Goal: Check status

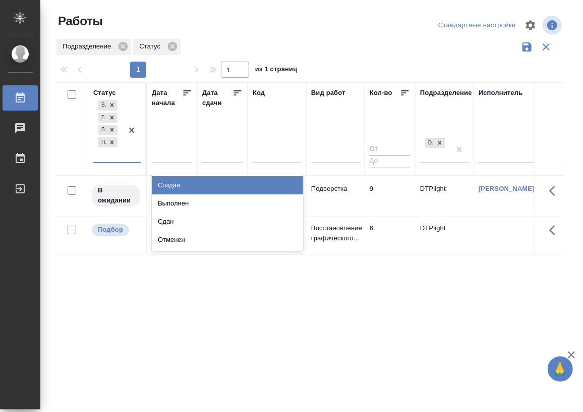
click at [114, 158] on div "В ожидании Готов к работе В работе Подбор" at bounding box center [107, 130] width 29 height 64
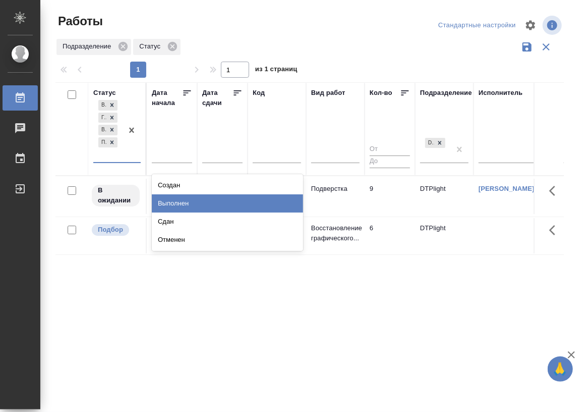
click at [192, 195] on div "Выполнен" at bounding box center [227, 203] width 151 height 18
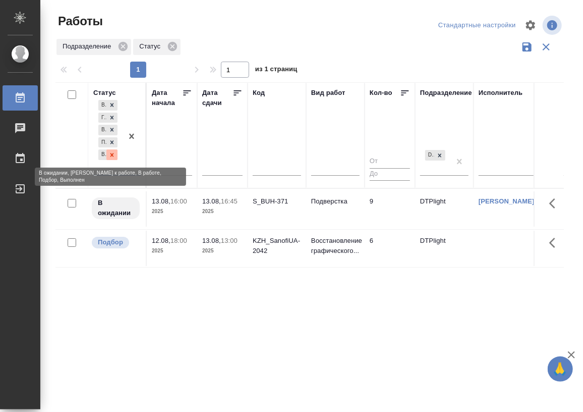
click at [113, 155] on icon at bounding box center [111, 154] width 7 height 7
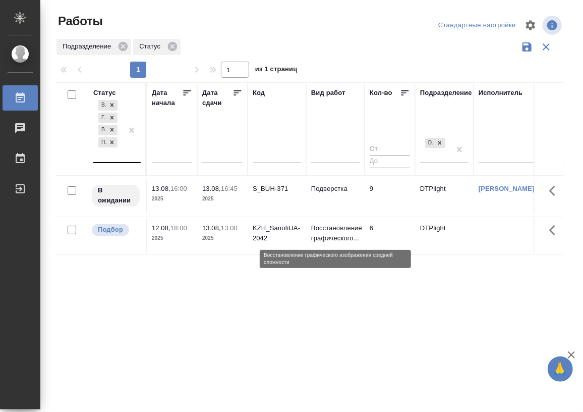
click at [319, 225] on p "Восстановление графического..." at bounding box center [335, 233] width 48 height 20
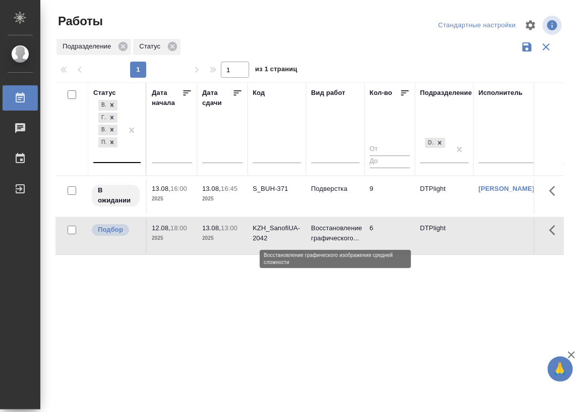
click at [319, 225] on p "Восстановление графического..." at bounding box center [335, 233] width 48 height 20
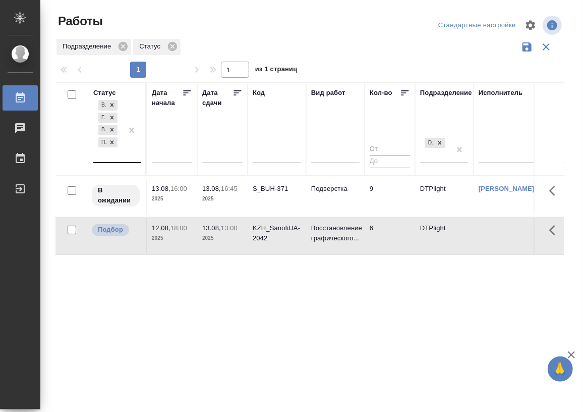
click at [274, 309] on div "Статус В ожидании Готов к работе В работе Подбор Дата начала Дата сдачи Код Вид…" at bounding box center [309, 263] width 508 height 363
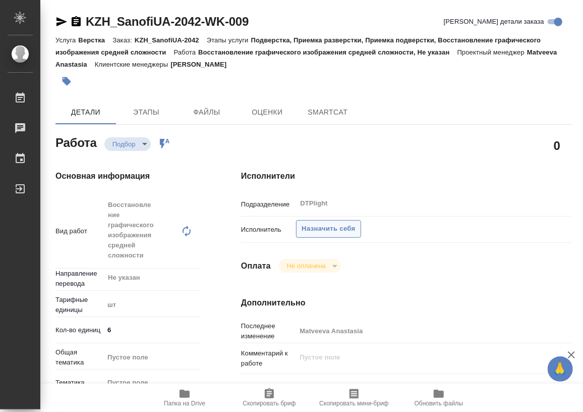
type textarea "x"
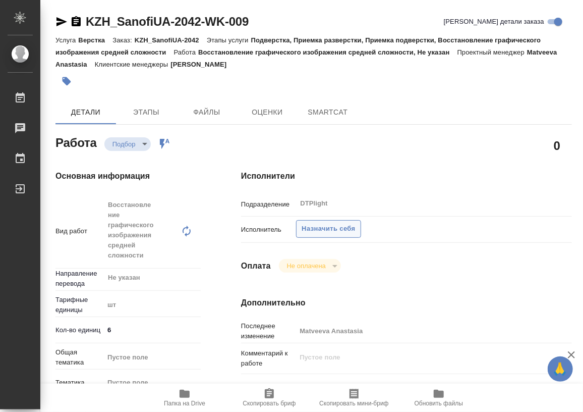
type textarea "x"
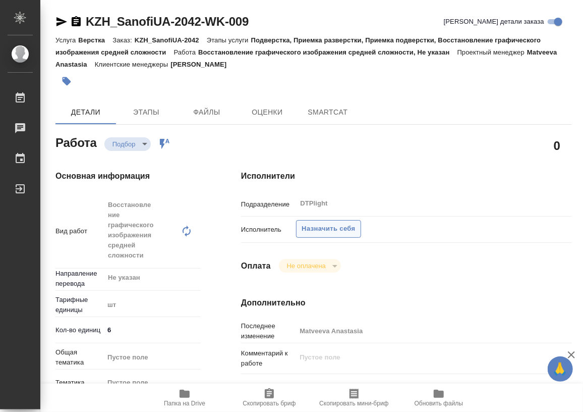
type textarea "x"
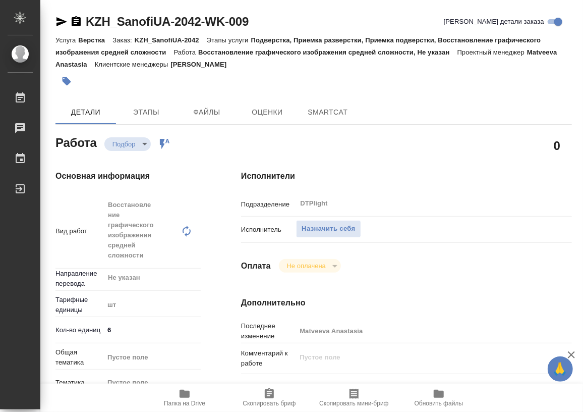
type textarea "x"
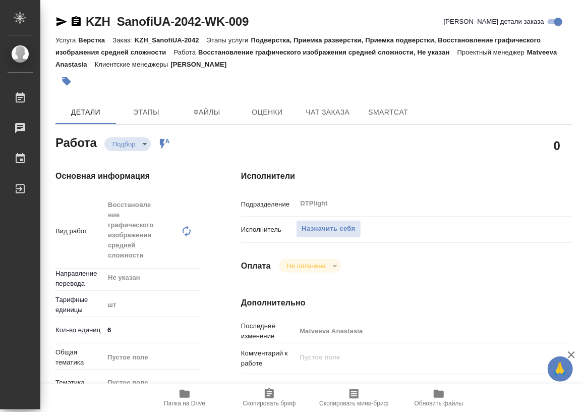
type textarea "x"
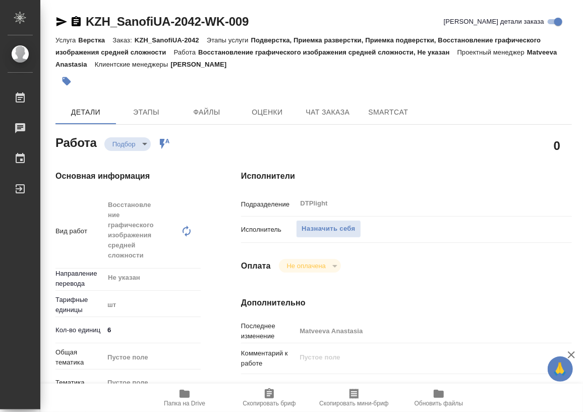
type textarea "x"
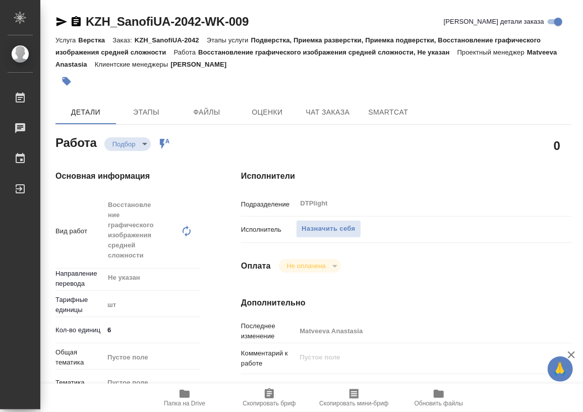
type textarea "x"
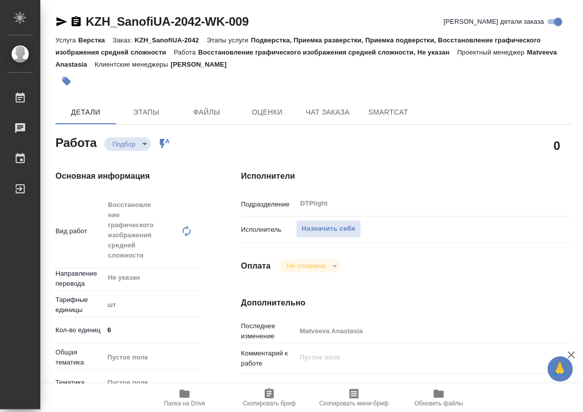
scroll to position [91, 0]
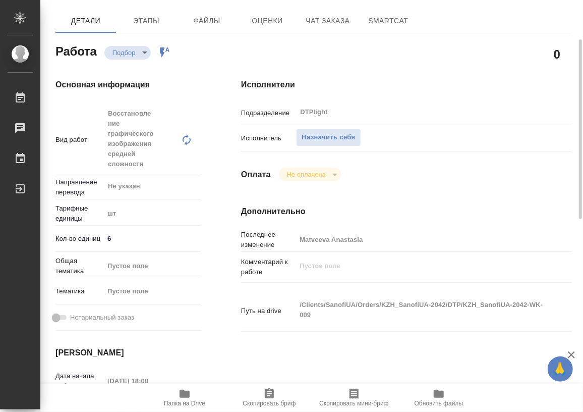
type textarea "x"
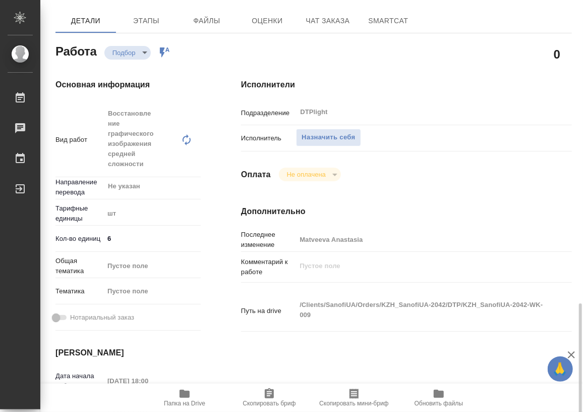
scroll to position [367, 0]
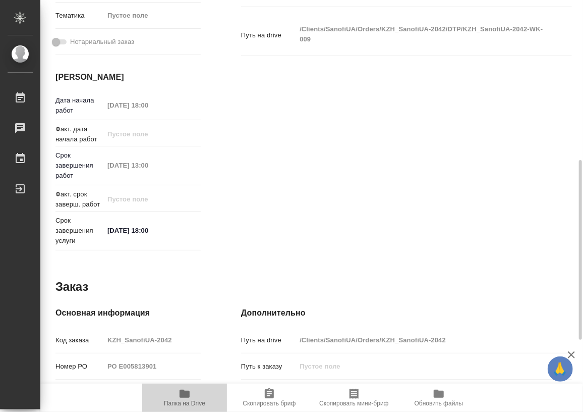
click at [187, 394] on icon "button" at bounding box center [185, 393] width 10 height 8
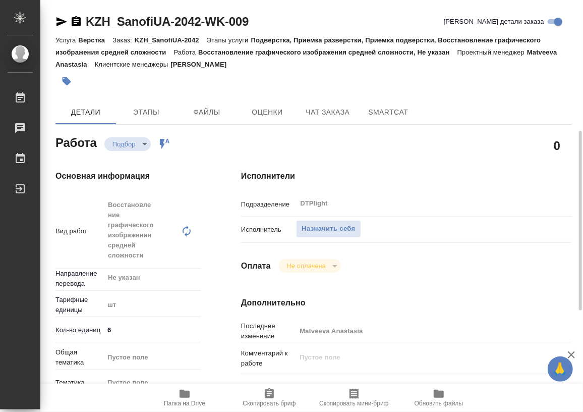
scroll to position [91, 0]
